Goal: Transaction & Acquisition: Purchase product/service

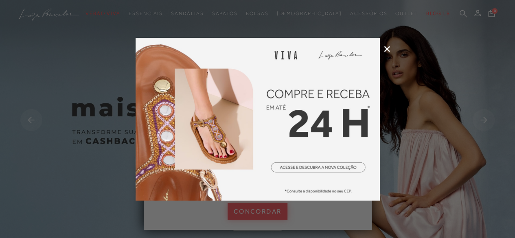
click at [386, 44] on div at bounding box center [257, 119] width 515 height 238
click at [388, 44] on div at bounding box center [257, 119] width 515 height 238
click at [383, 46] on div at bounding box center [257, 119] width 515 height 238
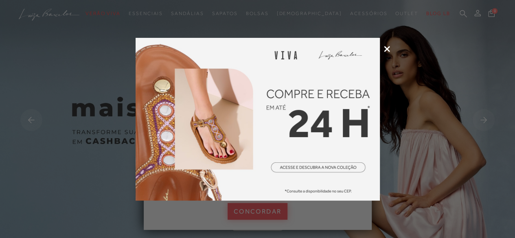
click at [386, 47] on icon at bounding box center [387, 49] width 6 height 6
click at [386, 47] on img at bounding box center [257, 121] width 515 height 242
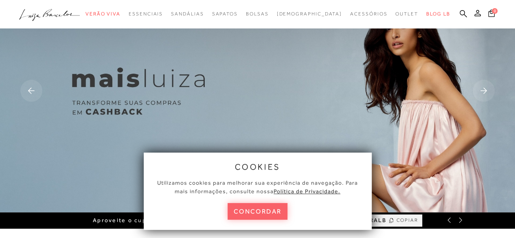
scroll to position [81, 0]
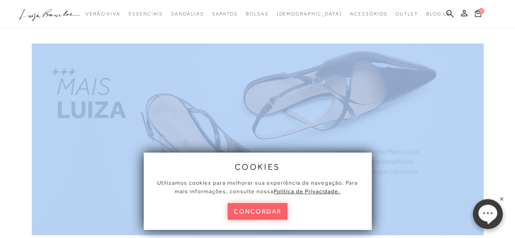
scroll to position [0, 0]
click at [253, 214] on button "concordar" at bounding box center [258, 211] width 60 height 17
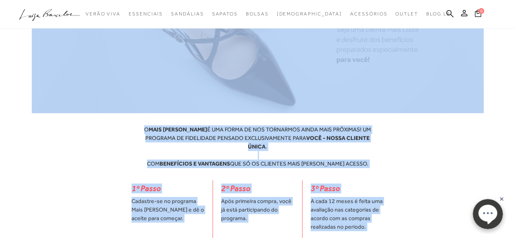
click at [481, 129] on div "O MAIS LUIZA É UMA FORMA DE NOS TORNARMOS AINDA MAIS PRÓXIMAS! UM PROGRAMA DE F…" at bounding box center [258, 146] width 452 height 55
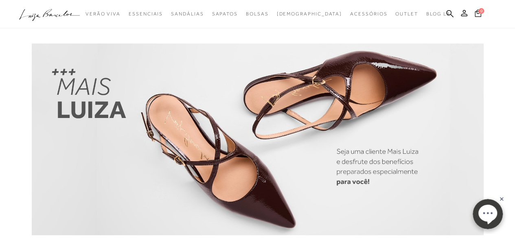
click at [61, 8] on icon ".a{fill-rule:evenodd;}" at bounding box center [49, 15] width 61 height 17
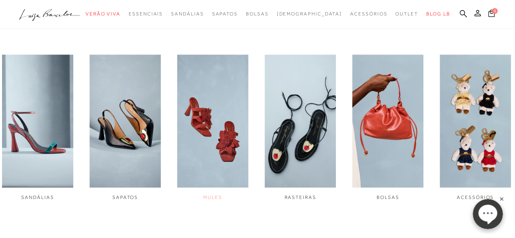
click at [237, 136] on img "3 / 6" at bounding box center [212, 122] width 71 height 134
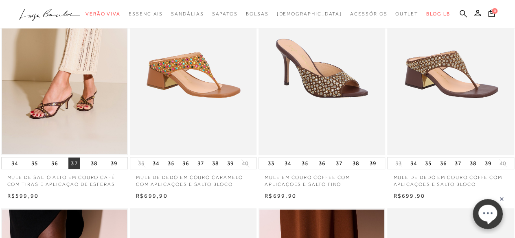
scroll to position [122, 0]
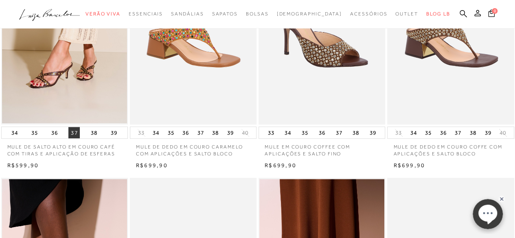
click at [73, 132] on button "37" at bounding box center [73, 132] width 11 height 11
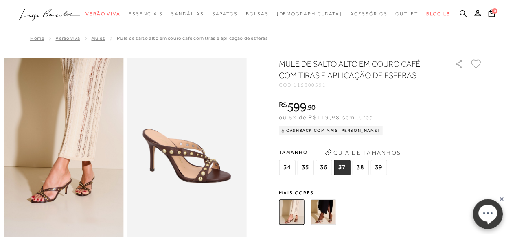
click at [298, 214] on img at bounding box center [291, 212] width 25 height 25
click at [323, 218] on img at bounding box center [323, 212] width 25 height 25
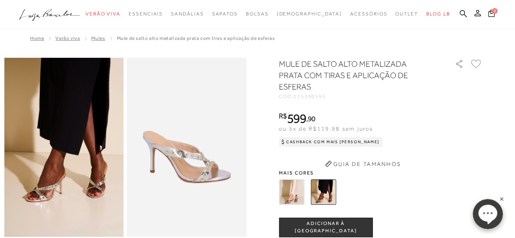
click at [303, 183] on img at bounding box center [291, 192] width 25 height 25
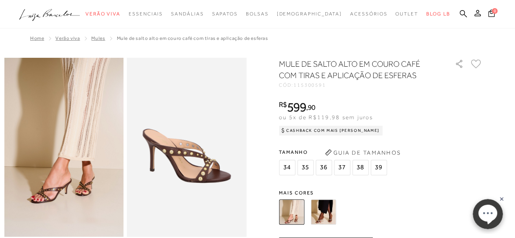
scroll to position [122, 0]
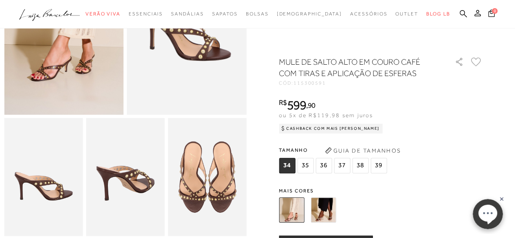
click at [346, 176] on div "34 35 36 37" at bounding box center [334, 167] width 110 height 18
click at [345, 172] on span "37" at bounding box center [342, 165] width 16 height 15
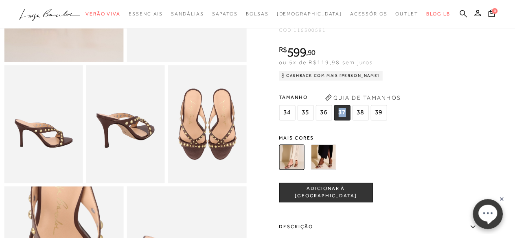
scroll to position [244, 0]
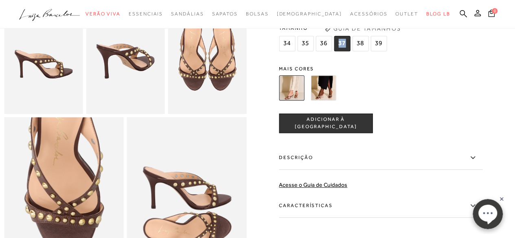
click at [351, 131] on span "ADICIONAR À SACOLA" at bounding box center [325, 124] width 93 height 14
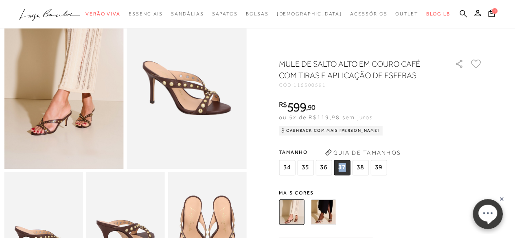
scroll to position [0, 0]
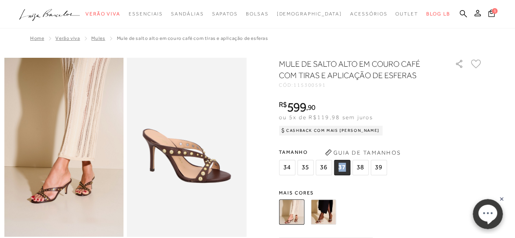
click at [99, 39] on span "Mules" at bounding box center [98, 38] width 14 height 6
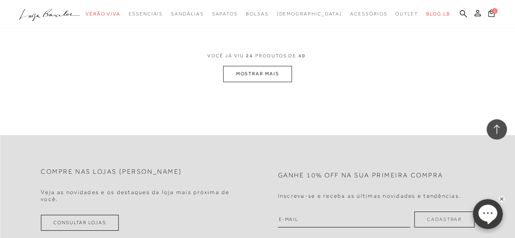
scroll to position [2893, 0]
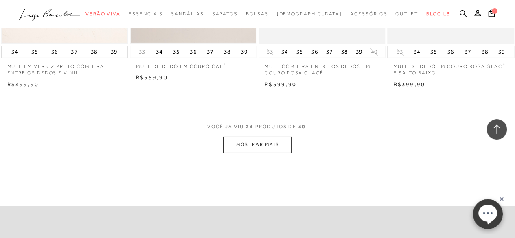
click at [291, 145] on button "MOSTRAR MAIS" at bounding box center [257, 145] width 68 height 16
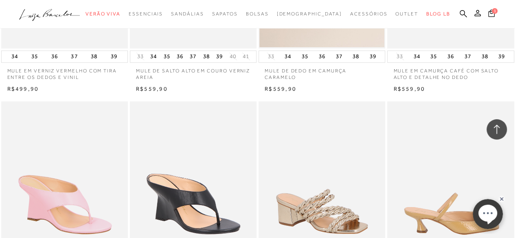
scroll to position [3504, 0]
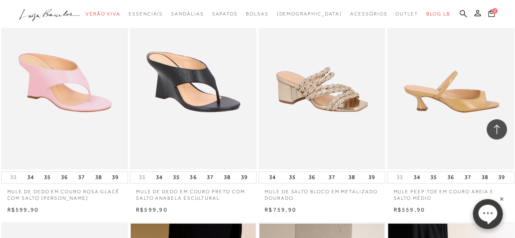
click at [483, 97] on img at bounding box center [451, 74] width 126 height 190
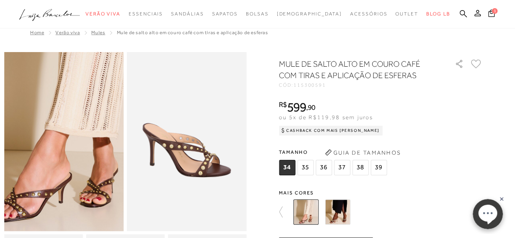
scroll to position [41, 0]
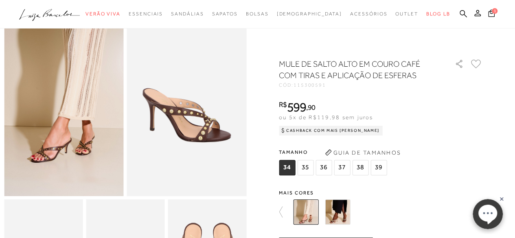
click at [67, 132] on img at bounding box center [64, 106] width 120 height 179
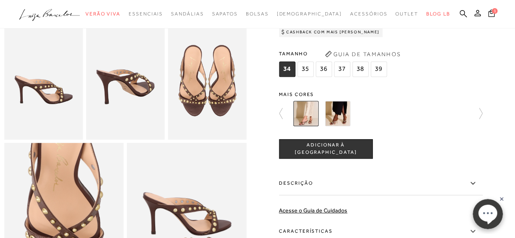
scroll to position [285, 0]
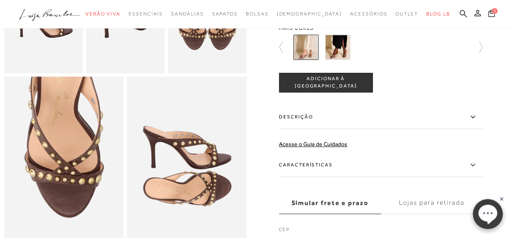
click at [217, 168] on img at bounding box center [187, 166] width 120 height 179
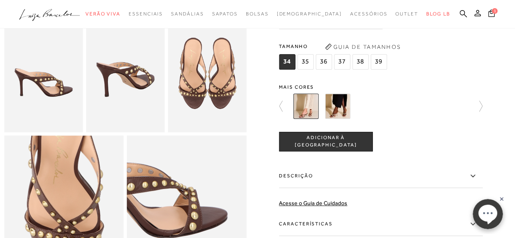
scroll to position [0, 0]
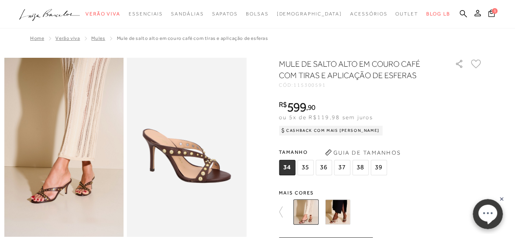
click at [188, 189] on img at bounding box center [187, 147] width 120 height 179
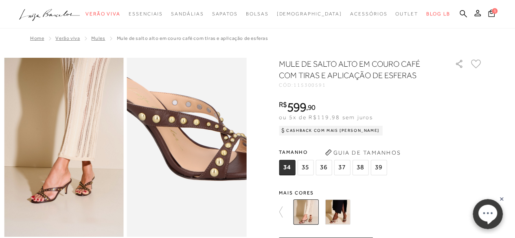
click at [188, 189] on img at bounding box center [186, 109] width 239 height 359
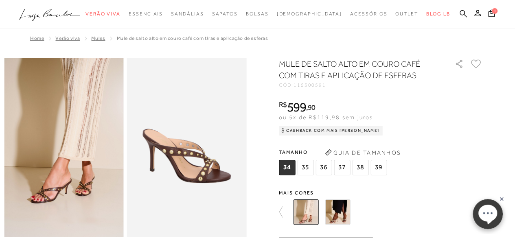
click at [92, 37] on span "Mules" at bounding box center [98, 38] width 14 height 6
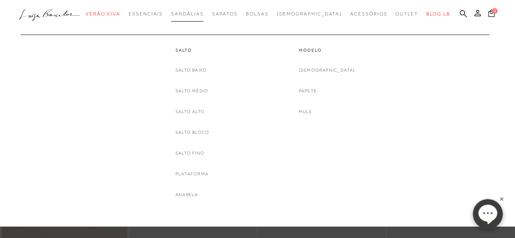
click at [204, 14] on span "Sandálias" at bounding box center [187, 14] width 33 height 6
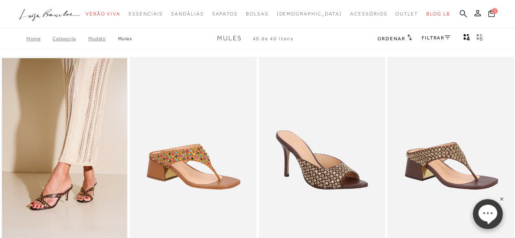
click at [67, 13] on icon ".a{fill-rule:evenodd;}" at bounding box center [49, 15] width 61 height 17
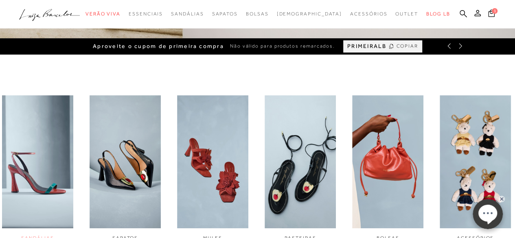
scroll to position [244, 0]
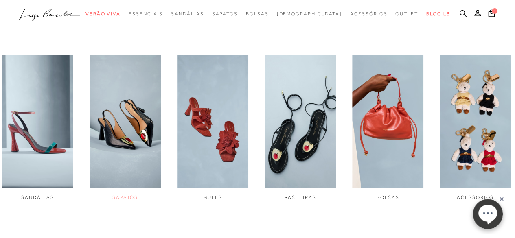
click at [124, 198] on span "SAPATOS" at bounding box center [125, 198] width 26 height 6
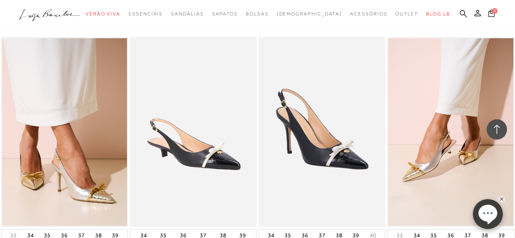
scroll to position [1426, 0]
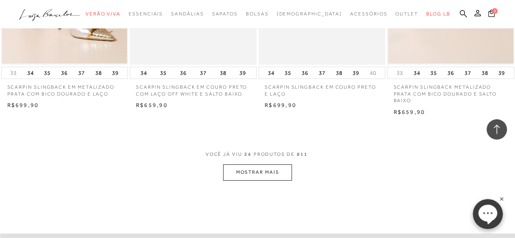
click at [272, 169] on button "MOSTRAR MAIS" at bounding box center [257, 173] width 68 height 16
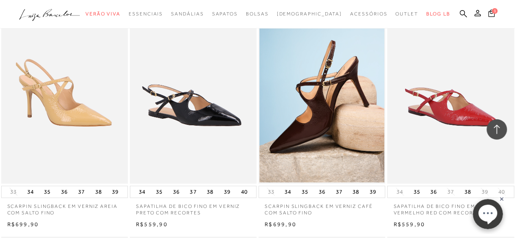
scroll to position [2890, 0]
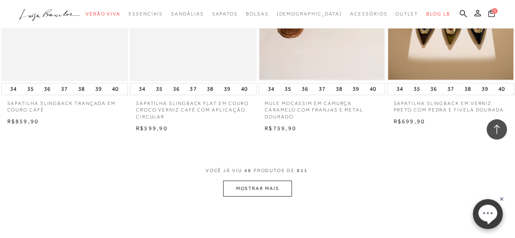
click at [282, 183] on button "MOSTRAR MAIS" at bounding box center [257, 189] width 68 height 16
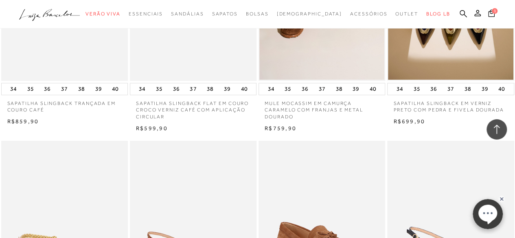
scroll to position [3056, 0]
